Goal: Information Seeking & Learning: Learn about a topic

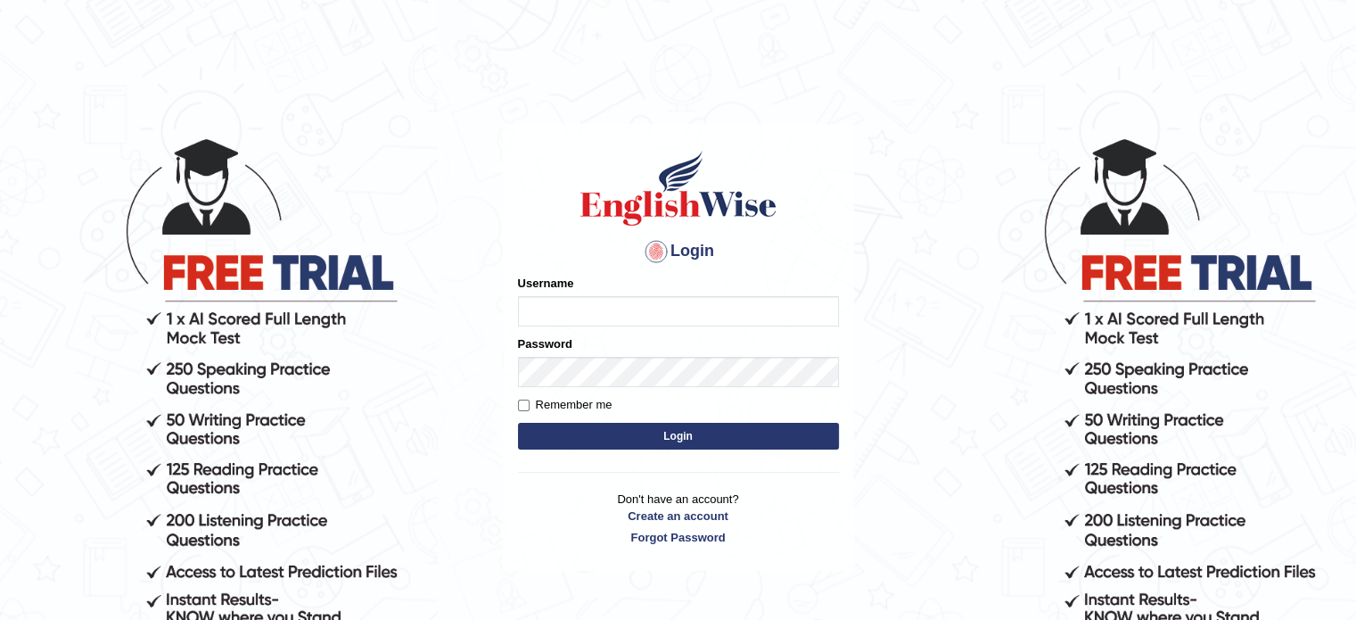
click at [629, 305] on input "Username" at bounding box center [678, 311] width 321 height 30
type input "Rolanda"
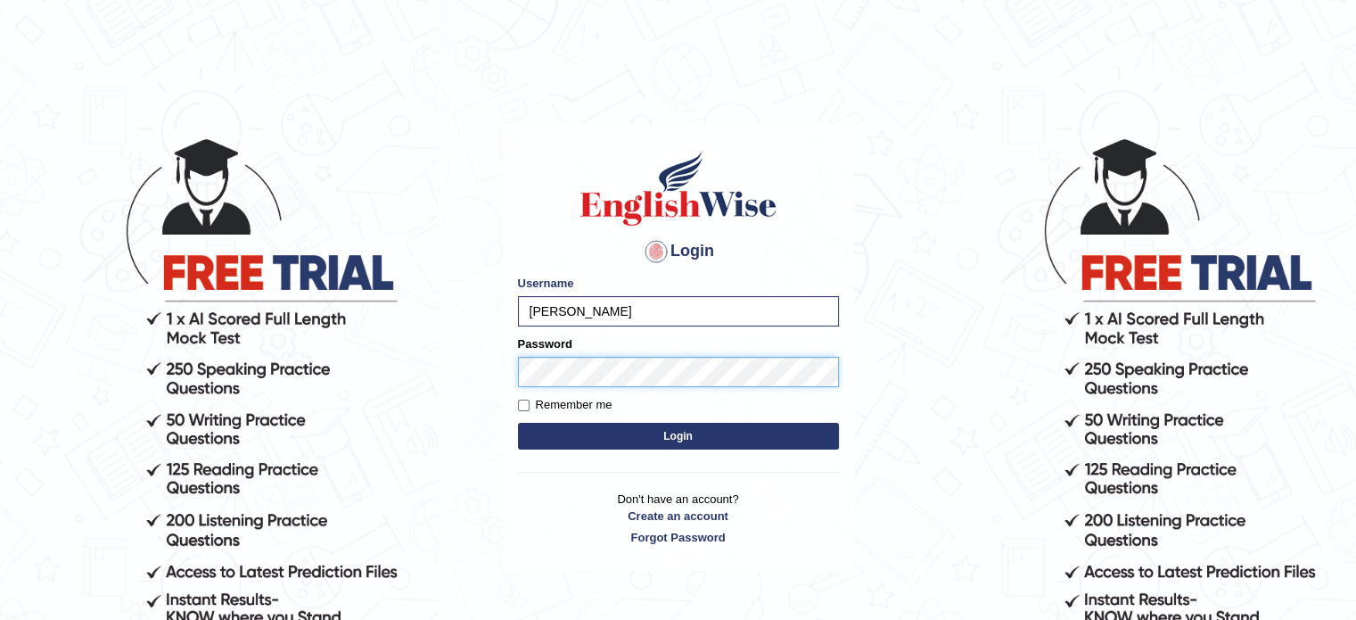
click at [518, 423] on button "Login" at bounding box center [678, 436] width 321 height 27
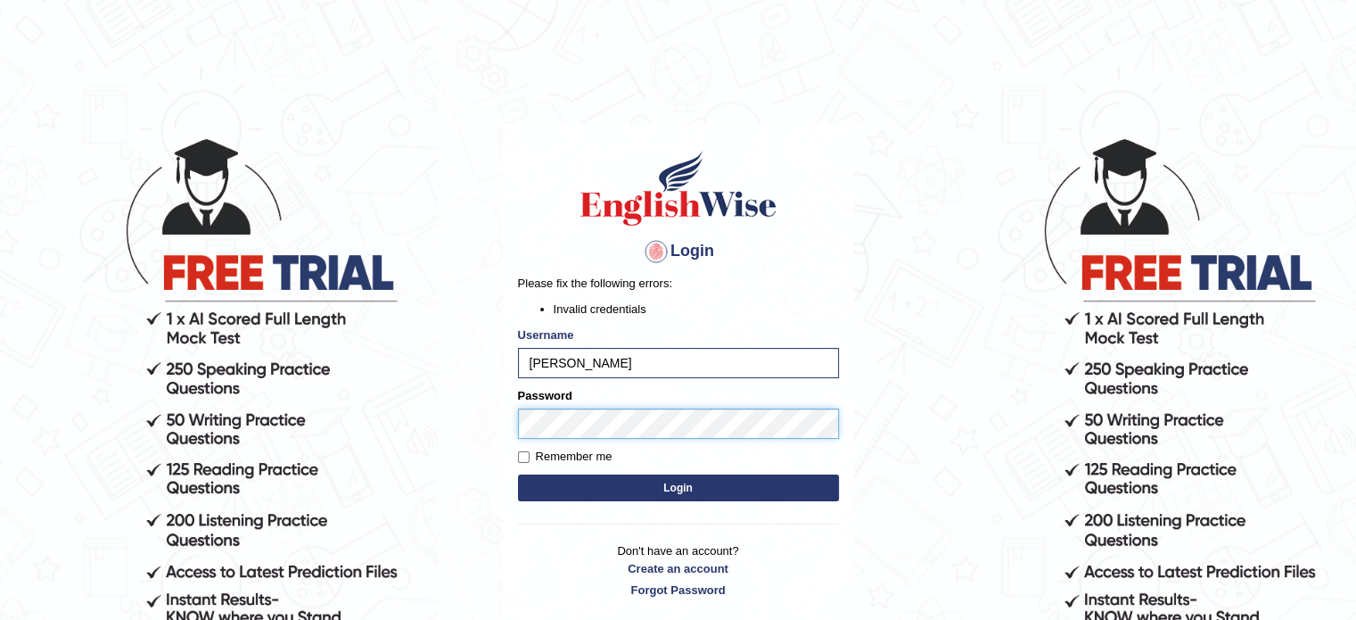
click at [518, 474] on button "Login" at bounding box center [678, 487] width 321 height 27
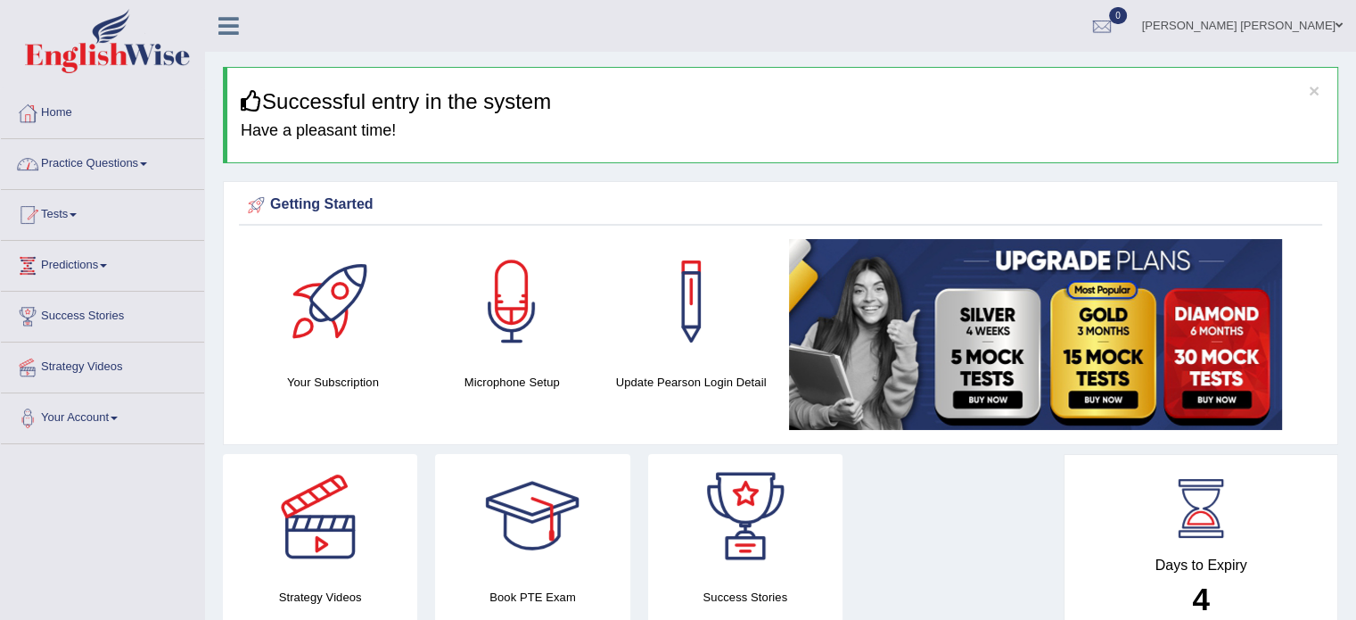
click at [147, 168] on link "Practice Questions" at bounding box center [102, 161] width 203 height 45
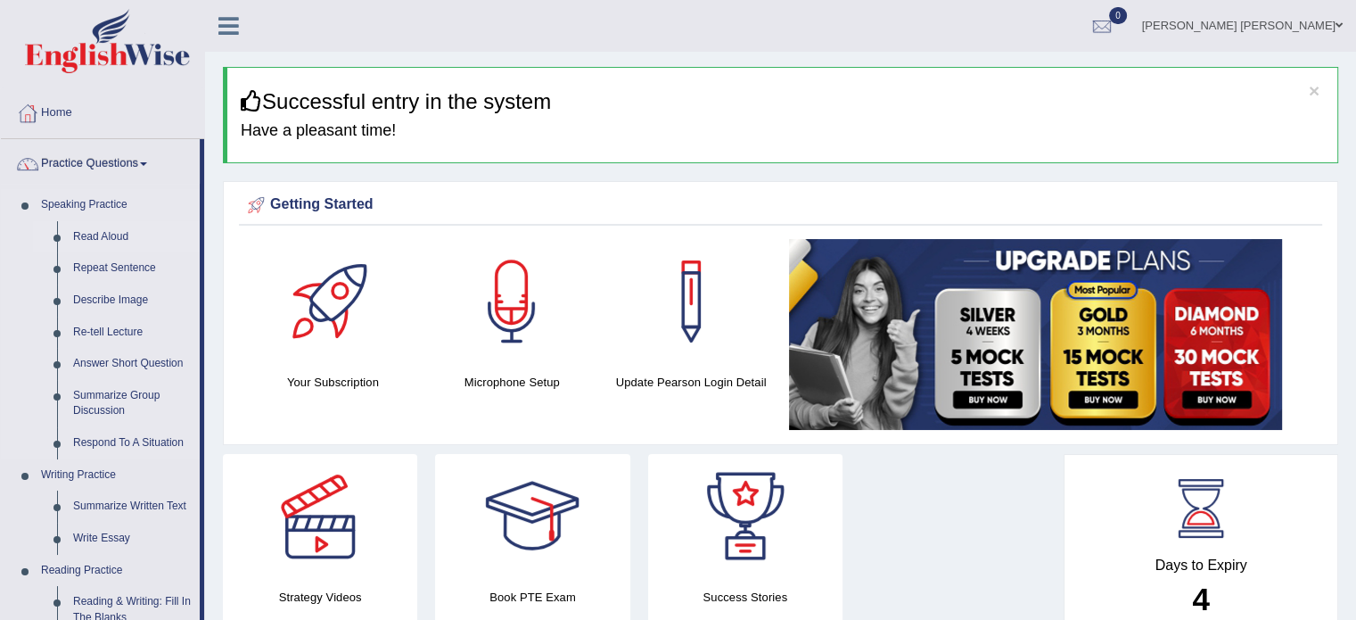
click at [121, 232] on link "Read Aloud" at bounding box center [132, 237] width 135 height 32
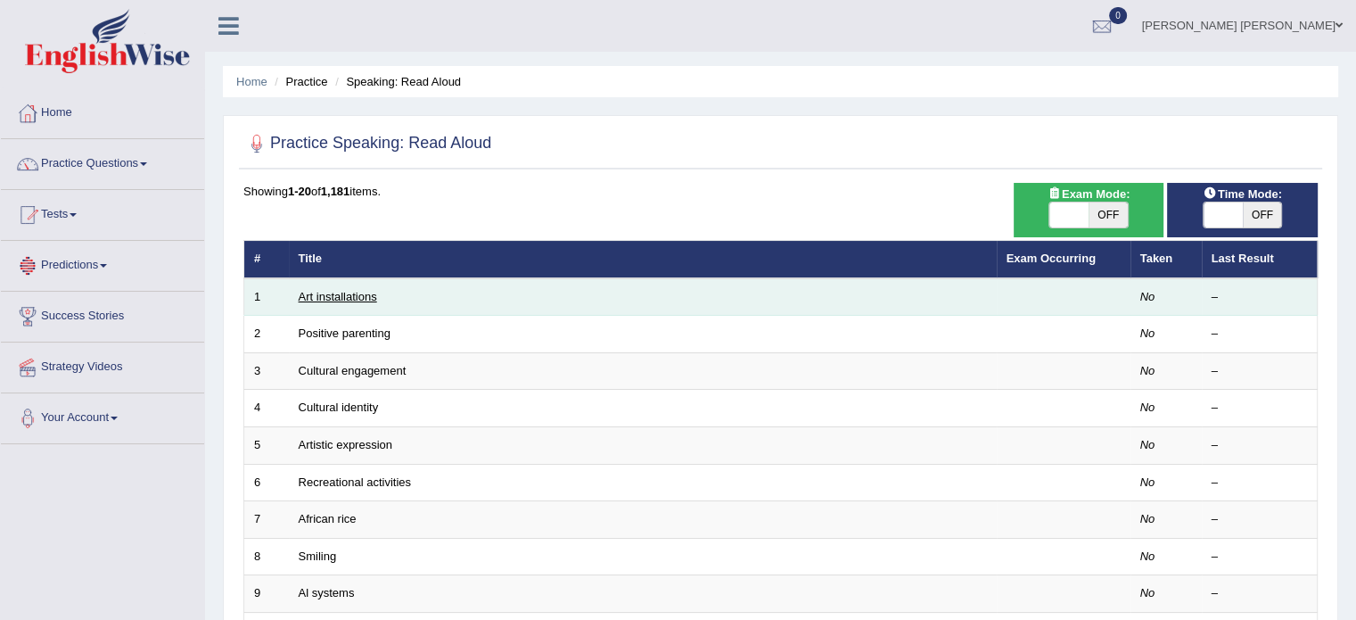
click at [353, 292] on link "Art installations" at bounding box center [338, 296] width 78 height 13
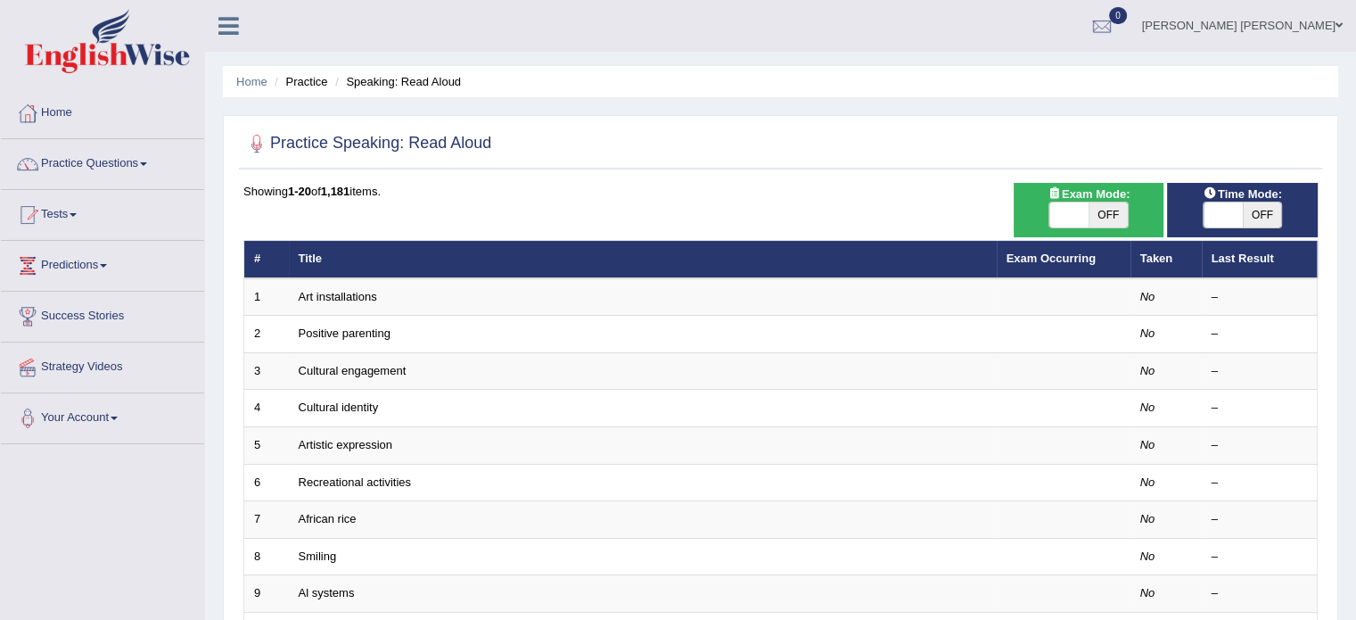
click at [1266, 214] on span "OFF" at bounding box center [1262, 214] width 39 height 25
checkbox input "true"
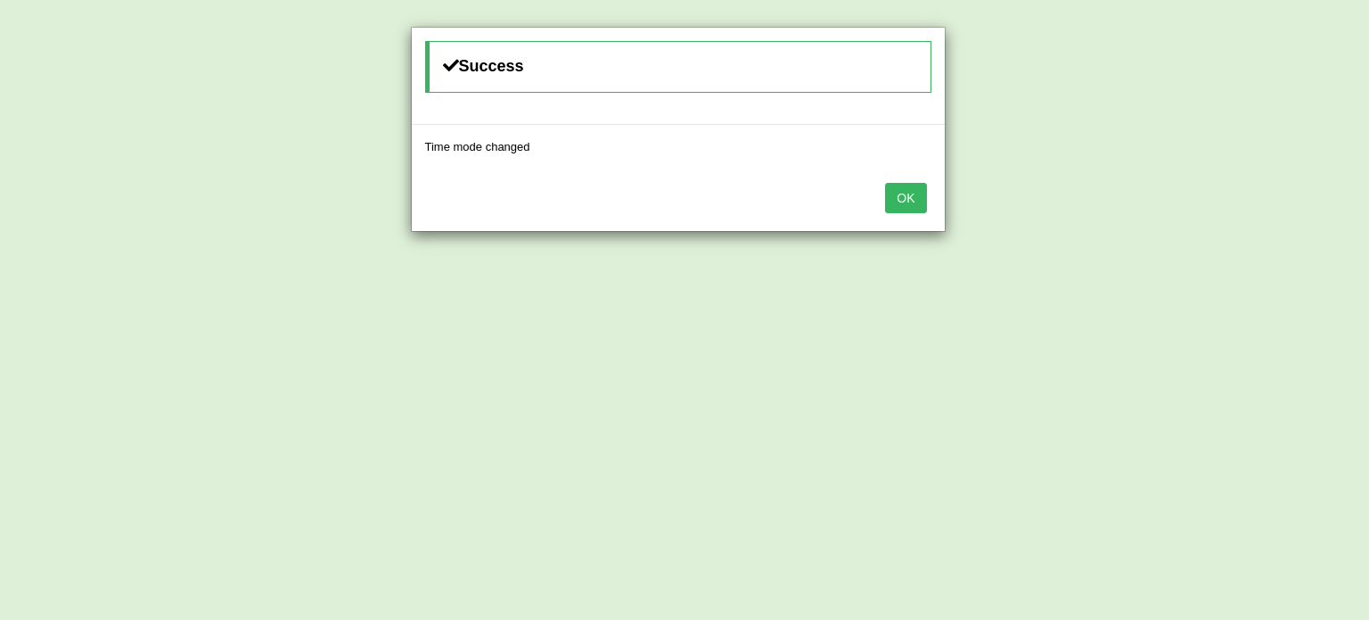
click at [925, 202] on button "OK" at bounding box center [905, 198] width 41 height 30
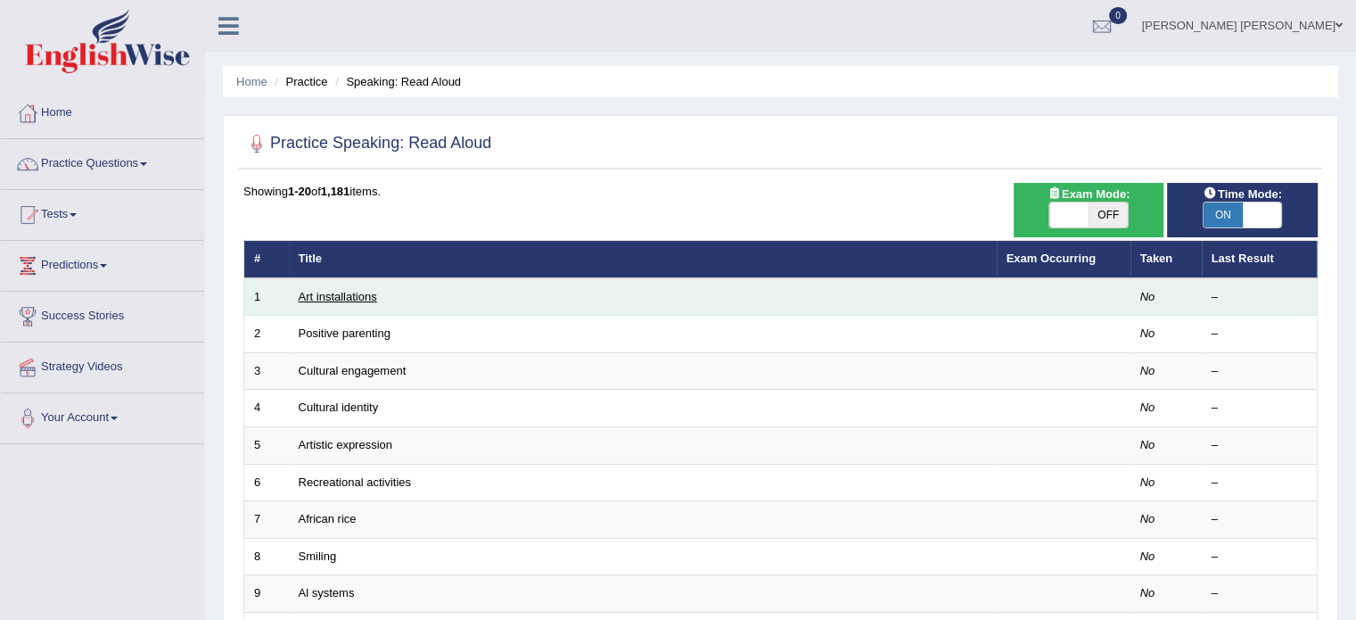
click at [338, 300] on link "Art installations" at bounding box center [338, 296] width 78 height 13
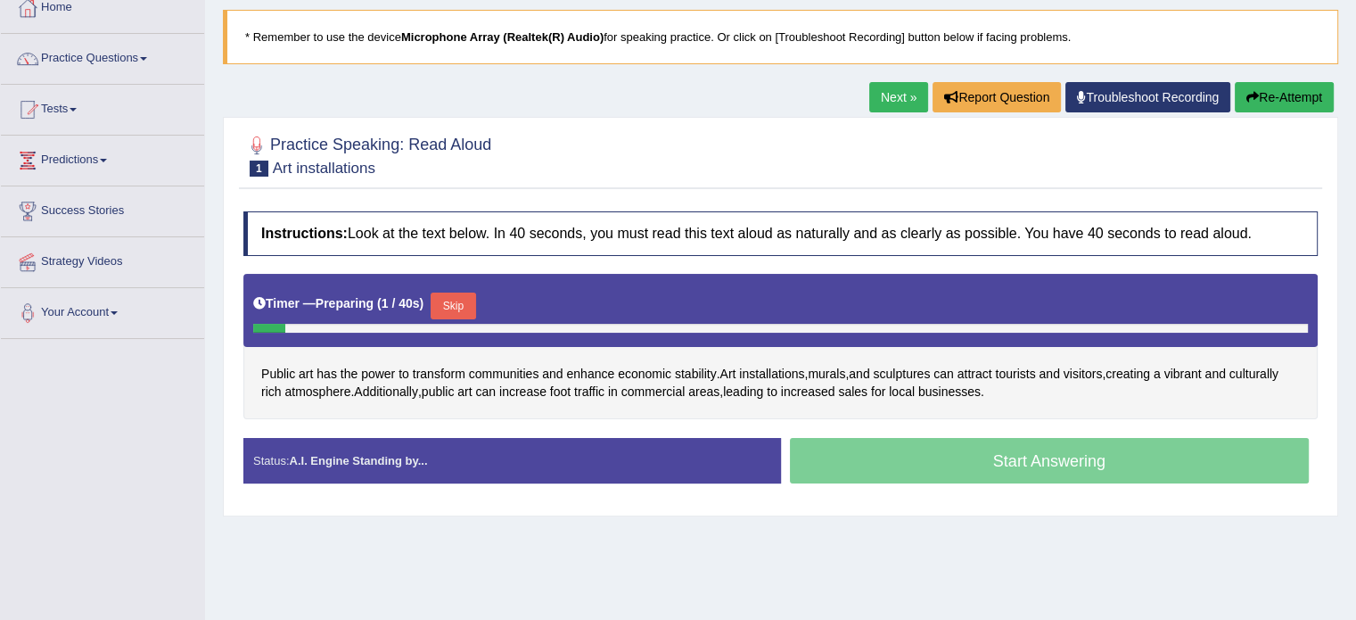
scroll to position [106, 0]
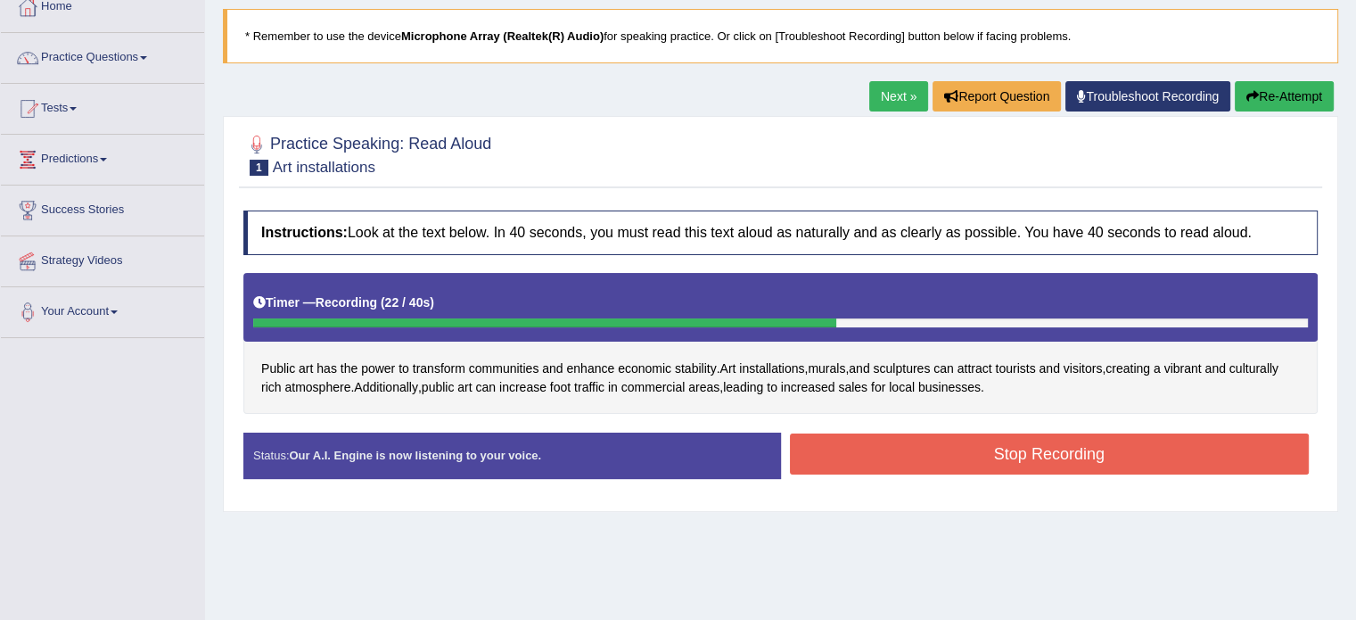
click at [844, 438] on button "Stop Recording" at bounding box center [1050, 453] width 520 height 41
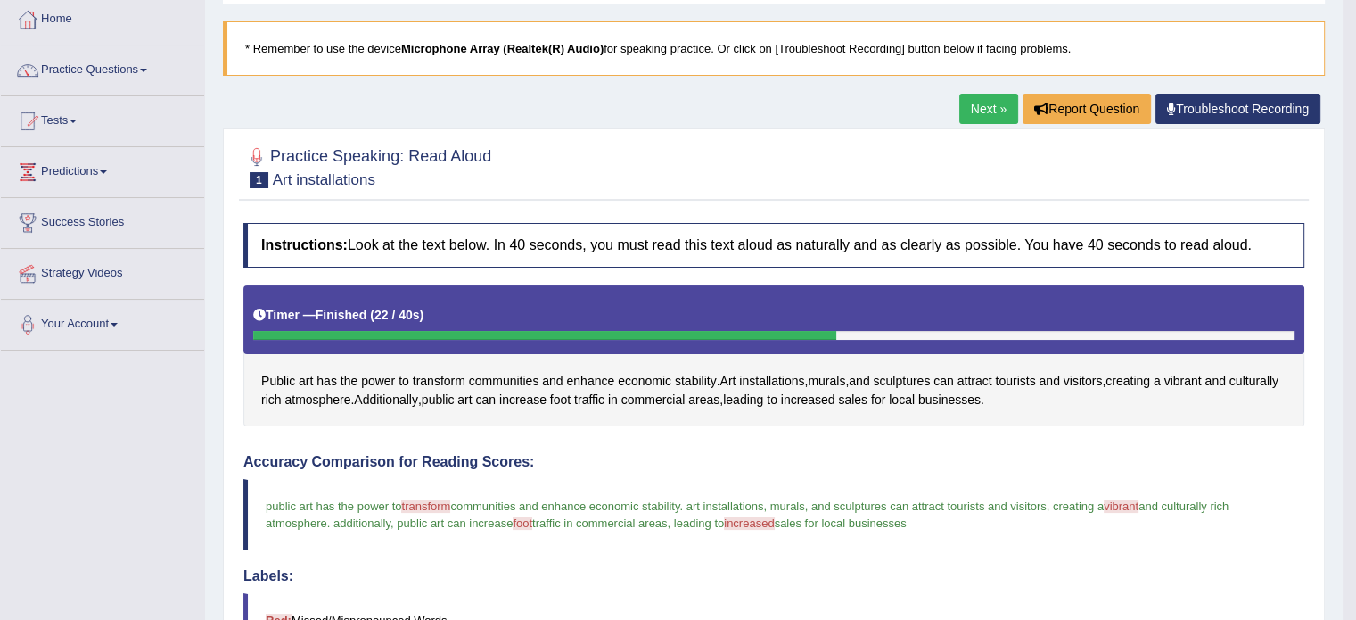
scroll to position [43, 0]
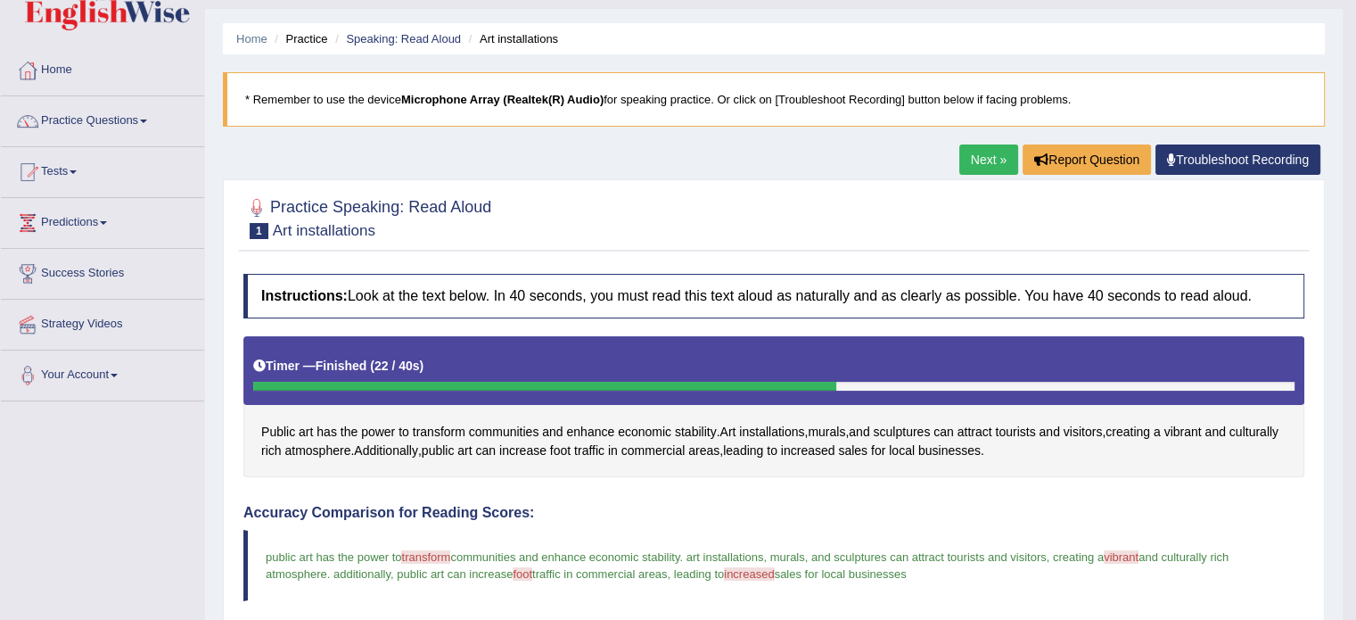
click at [980, 164] on link "Next »" at bounding box center [988, 159] width 59 height 30
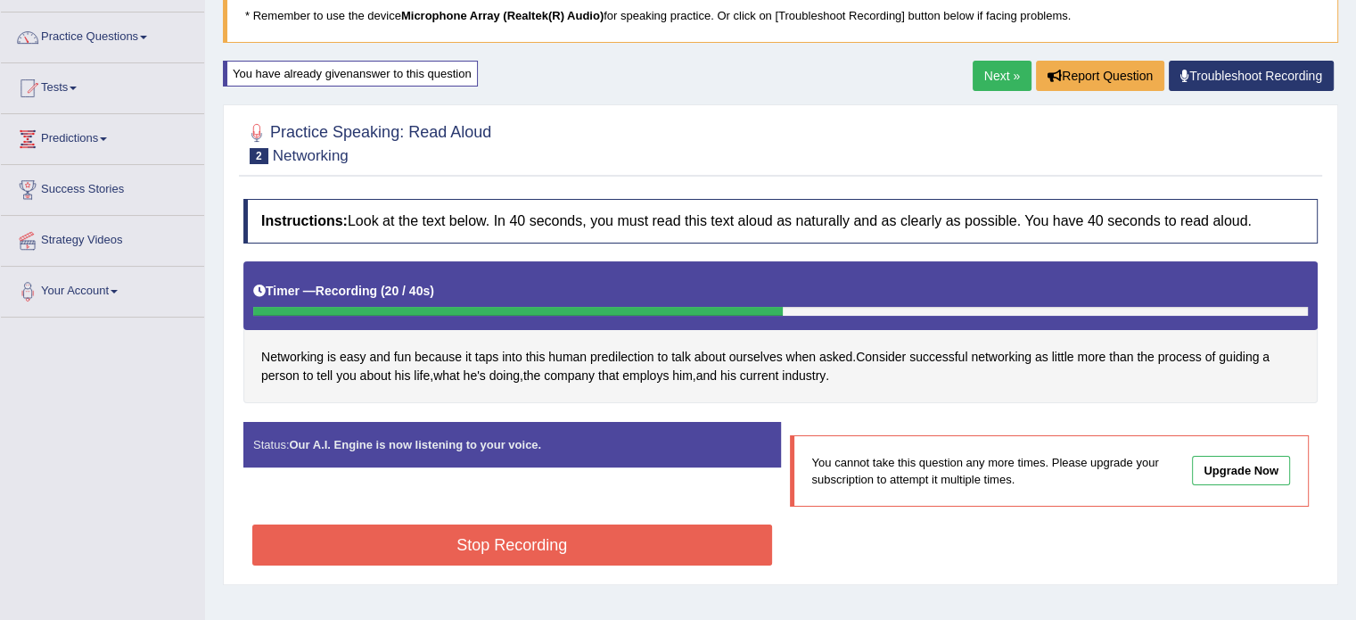
click at [600, 529] on button "Stop Recording" at bounding box center [512, 544] width 520 height 41
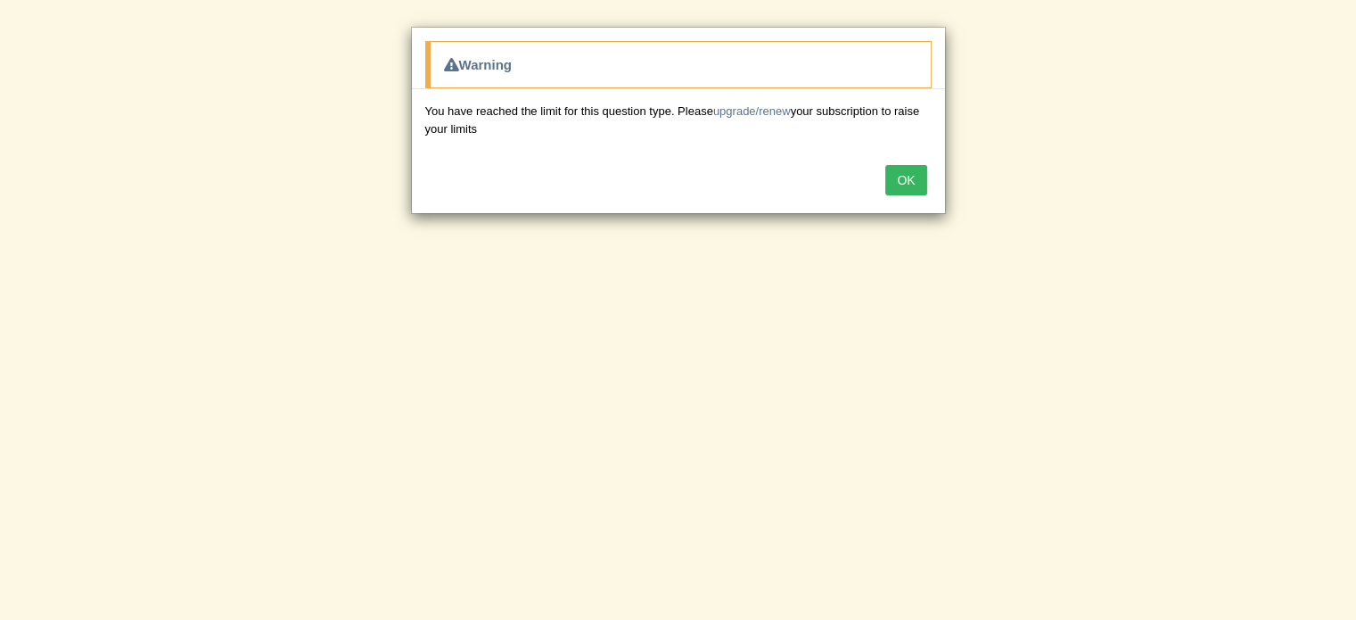
click at [891, 175] on button "OK" at bounding box center [905, 180] width 41 height 30
